Goal: Task Accomplishment & Management: Complete application form

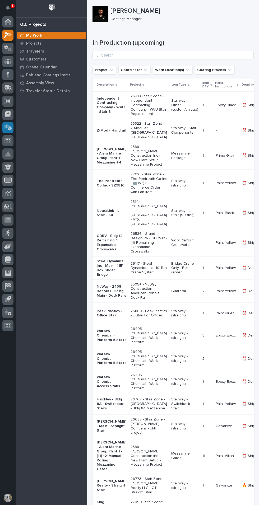
click at [9, 128] on icon at bounding box center [8, 127] width 8 height 6
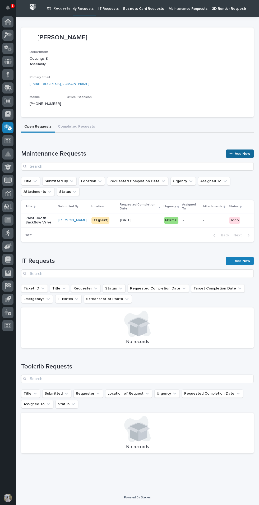
click at [244, 153] on span "Add New" at bounding box center [243, 154] width 16 height 4
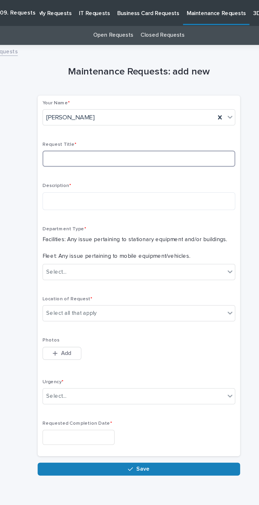
click at [88, 103] on input at bounding box center [137, 103] width 126 height 11
type input "Door 41"
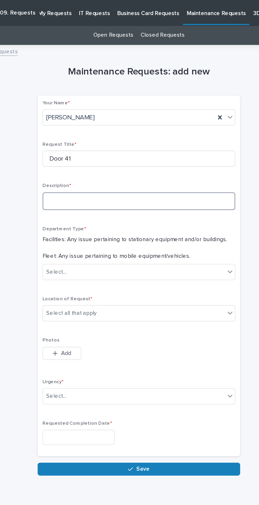
click at [80, 130] on textarea at bounding box center [137, 131] width 126 height 12
type textarea "*"
type textarea "**********"
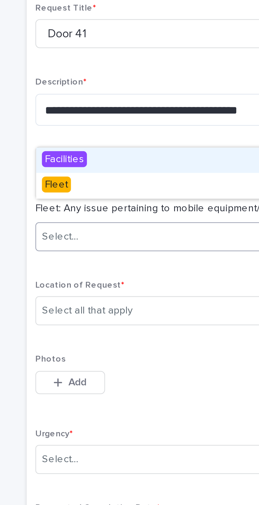
click at [85, 151] on span "Facilities" at bounding box center [85, 149] width 16 height 6
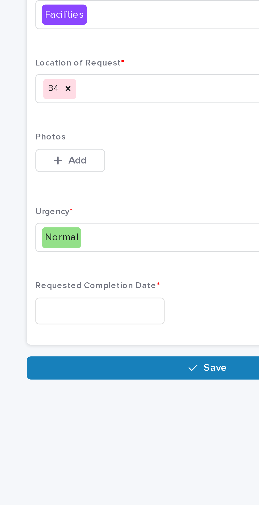
click at [121, 280] on input "text" at bounding box center [97, 285] width 47 height 10
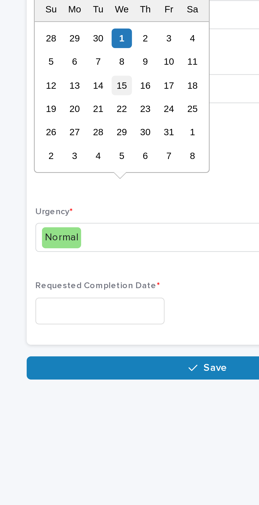
click at [107, 204] on div "15" at bounding box center [105, 203] width 7 height 7
type input "**********"
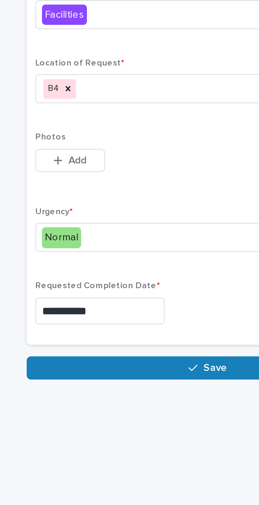
scroll to position [0, 0]
click at [89, 230] on span "Add" at bounding box center [90, 230] width 7 height 5
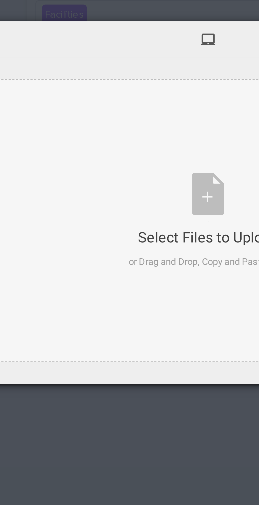
click at [136, 247] on div "Select Files to Upload or Drag and Drop, Copy and Paste Files" at bounding box center [138, 252] width 58 height 35
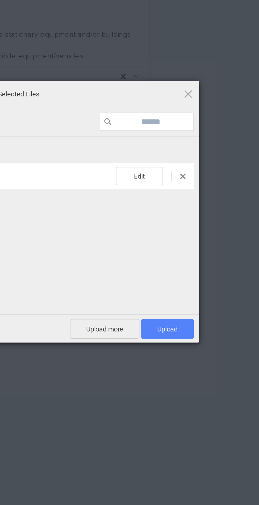
click at [216, 306] on span "Upload 1" at bounding box center [212, 305] width 10 height 4
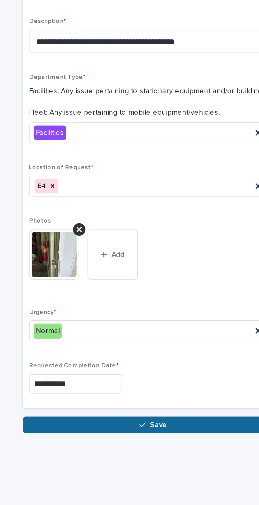
click at [154, 325] on button "Save" at bounding box center [137, 325] width 132 height 8
